Goal: Communication & Community: Participate in discussion

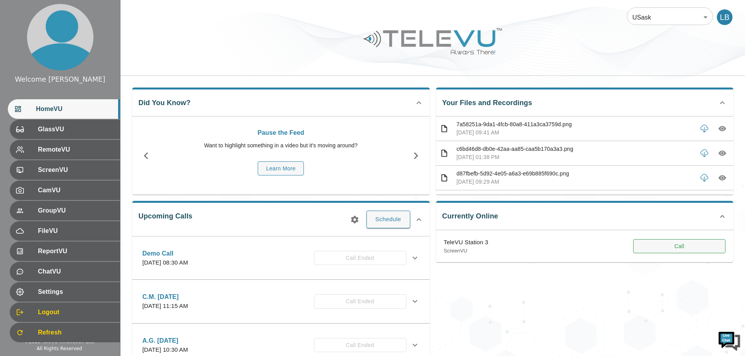
click at [679, 245] on button "Call" at bounding box center [679, 246] width 92 height 14
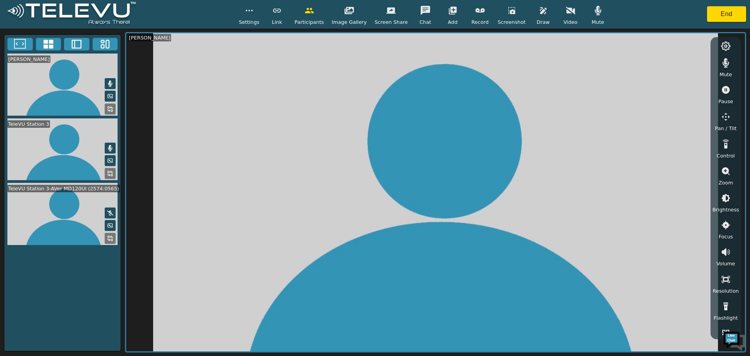
click at [566, 11] on icon "button" at bounding box center [570, 10] width 9 height 7
click at [258, 19] on span "Settings" at bounding box center [249, 21] width 21 height 7
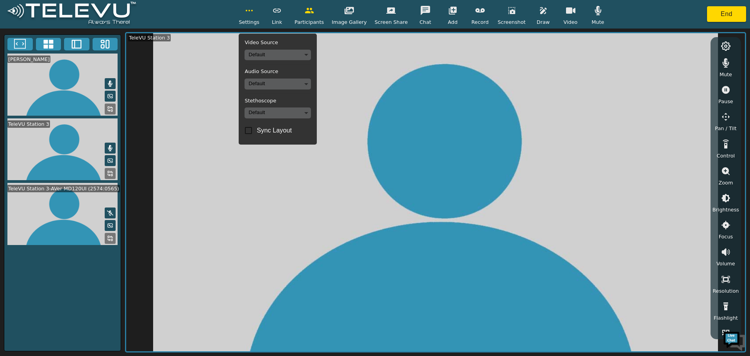
click at [257, 131] on input "Sync Layout" at bounding box center [248, 130] width 16 height 16
checkbox input "true"
click at [113, 107] on button at bounding box center [110, 109] width 11 height 11
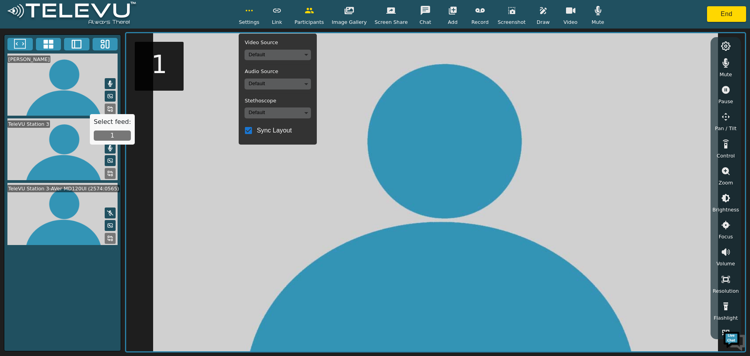
click at [111, 135] on button "1" at bounding box center [112, 136] width 37 height 10
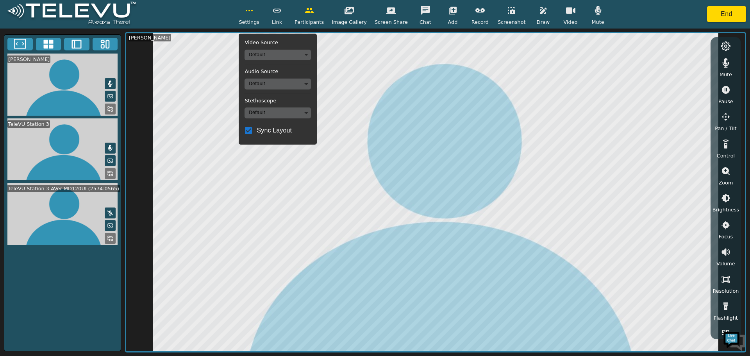
click at [726, 114] on icon "button" at bounding box center [726, 117] width 8 height 8
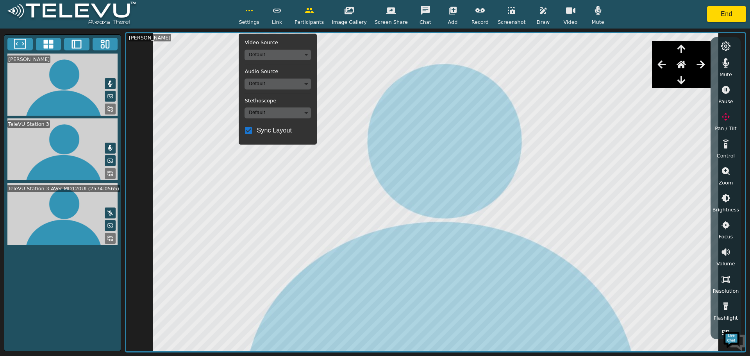
click at [120, 241] on video at bounding box center [62, 214] width 116 height 62
click at [111, 239] on icon at bounding box center [110, 238] width 6 height 6
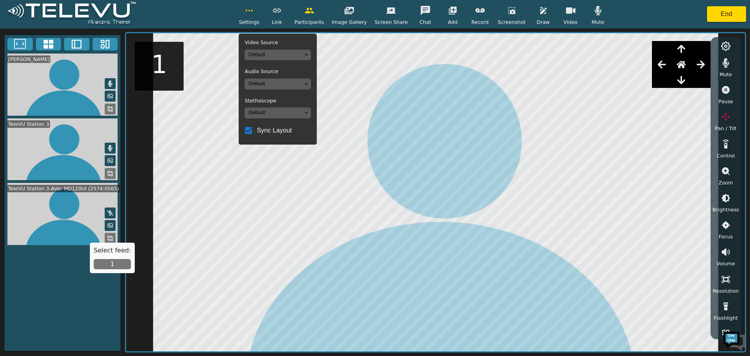
click at [114, 264] on button "1" at bounding box center [112, 264] width 37 height 10
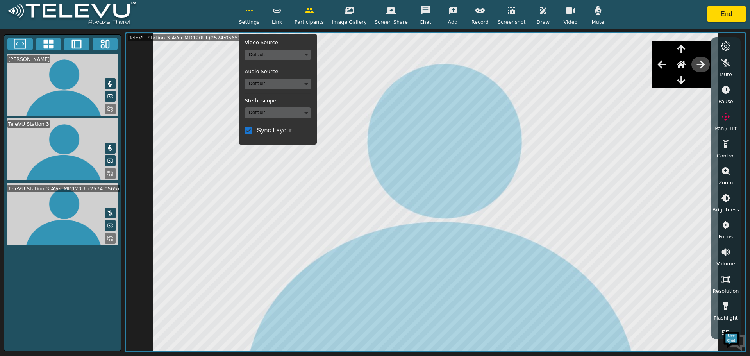
click at [703, 64] on icon "button" at bounding box center [701, 64] width 9 height 9
click at [662, 64] on icon "button" at bounding box center [661, 64] width 9 height 9
click at [683, 80] on icon "button" at bounding box center [682, 80] width 8 height 8
click at [681, 47] on icon "button" at bounding box center [682, 49] width 8 height 8
click at [660, 63] on icon "button" at bounding box center [661, 64] width 9 height 9
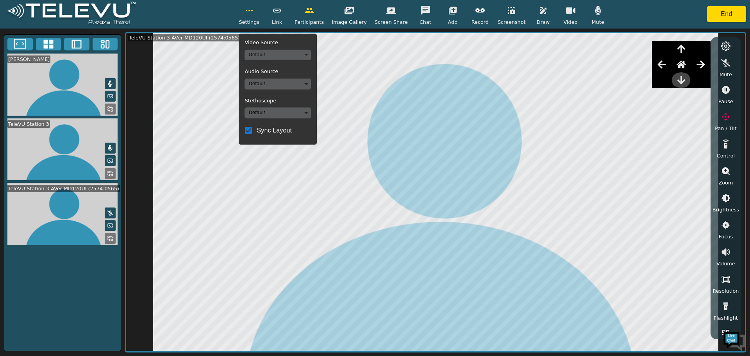
click at [684, 81] on icon "button" at bounding box center [682, 80] width 8 height 8
click at [681, 47] on icon "button" at bounding box center [682, 49] width 8 height 8
click at [704, 66] on icon "button" at bounding box center [701, 65] width 8 height 8
click at [724, 174] on icon "button" at bounding box center [726, 171] width 9 height 9
click at [726, 197] on icon "button" at bounding box center [726, 197] width 9 height 9
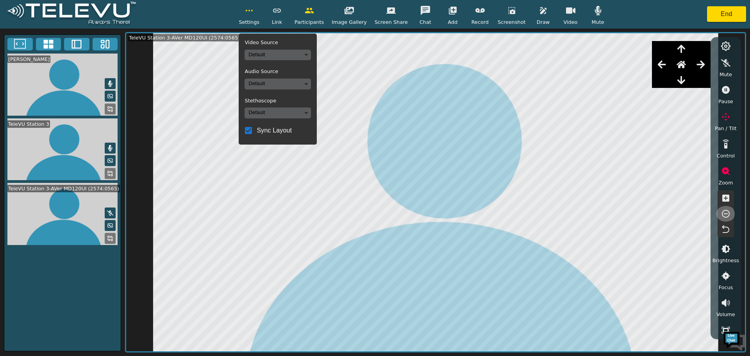
click at [726, 215] on icon "button" at bounding box center [726, 213] width 9 height 9
click at [663, 63] on icon "button" at bounding box center [662, 65] width 8 height 8
click at [705, 64] on icon "button" at bounding box center [701, 65] width 8 height 8
click at [725, 198] on icon "button" at bounding box center [726, 197] width 9 height 9
click at [729, 11] on button "End" at bounding box center [726, 14] width 39 height 16
